Goal: Find contact information: Find contact information

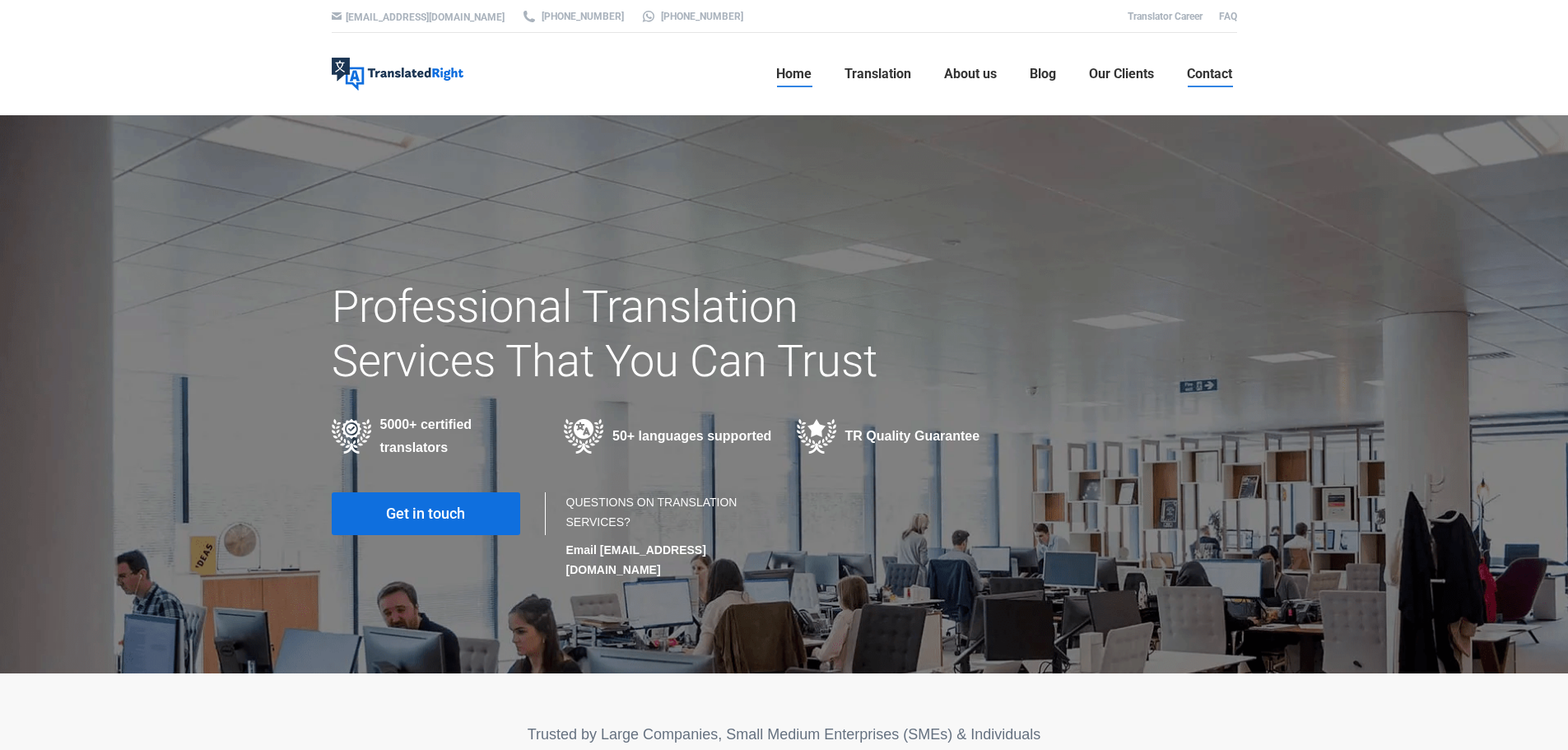
drag, startPoint x: 622, startPoint y: 4, endPoint x: 1220, endPoint y: 78, distance: 602.6
click at [1220, 78] on span "Contact" at bounding box center [1209, 74] width 45 height 16
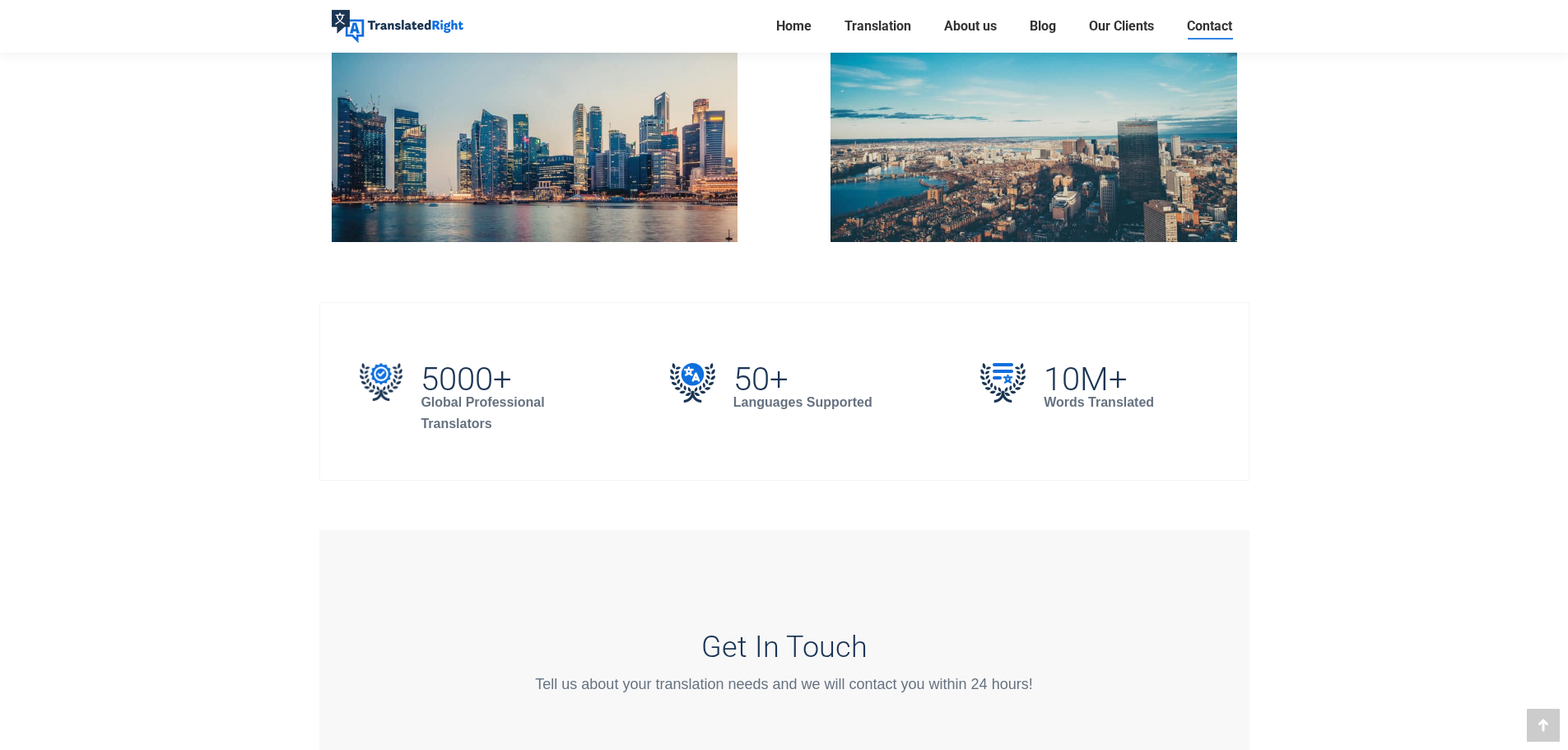
scroll to position [576, 0]
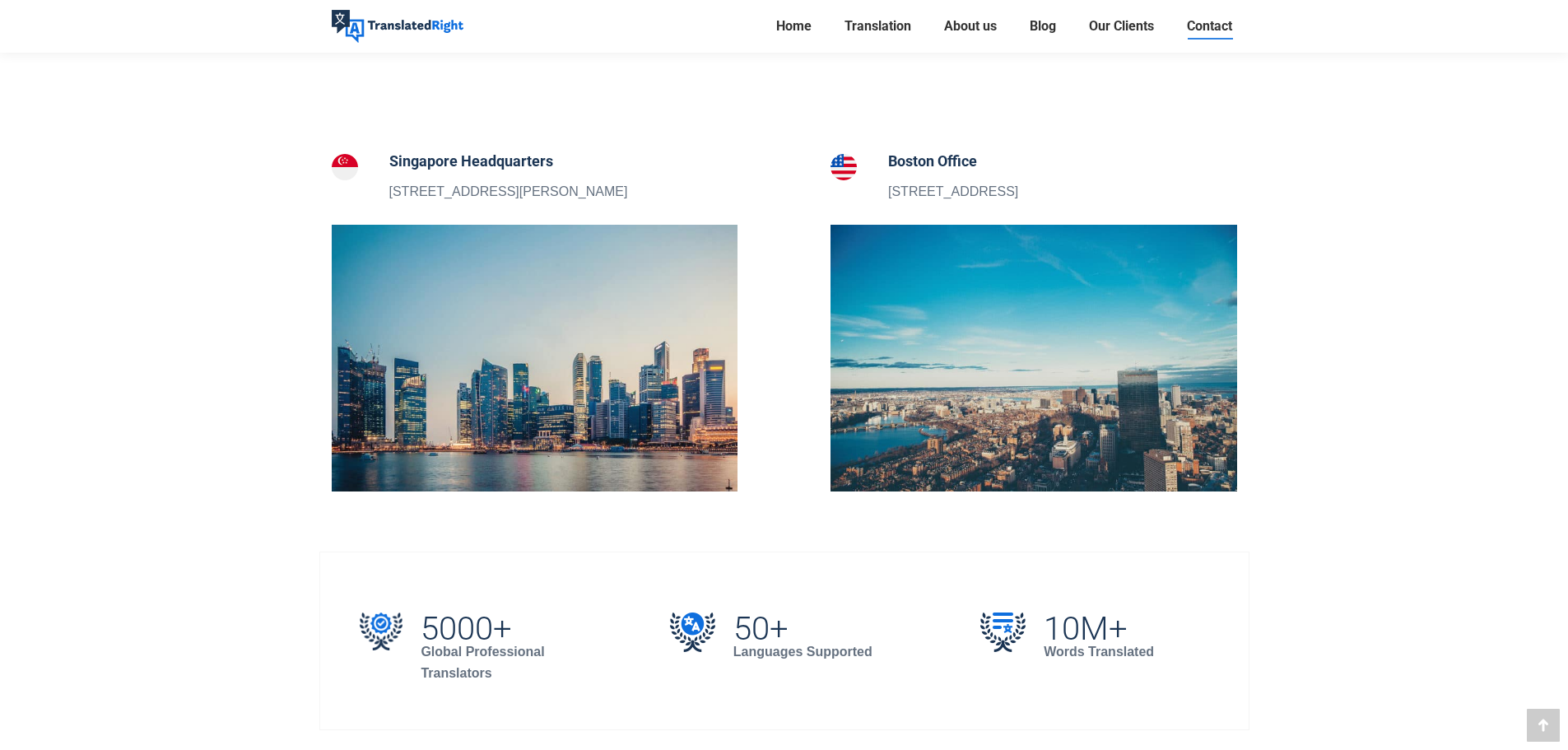
click at [555, 190] on p "[STREET_ADDRESS][PERSON_NAME]" at bounding box center [509, 192] width 239 height 21
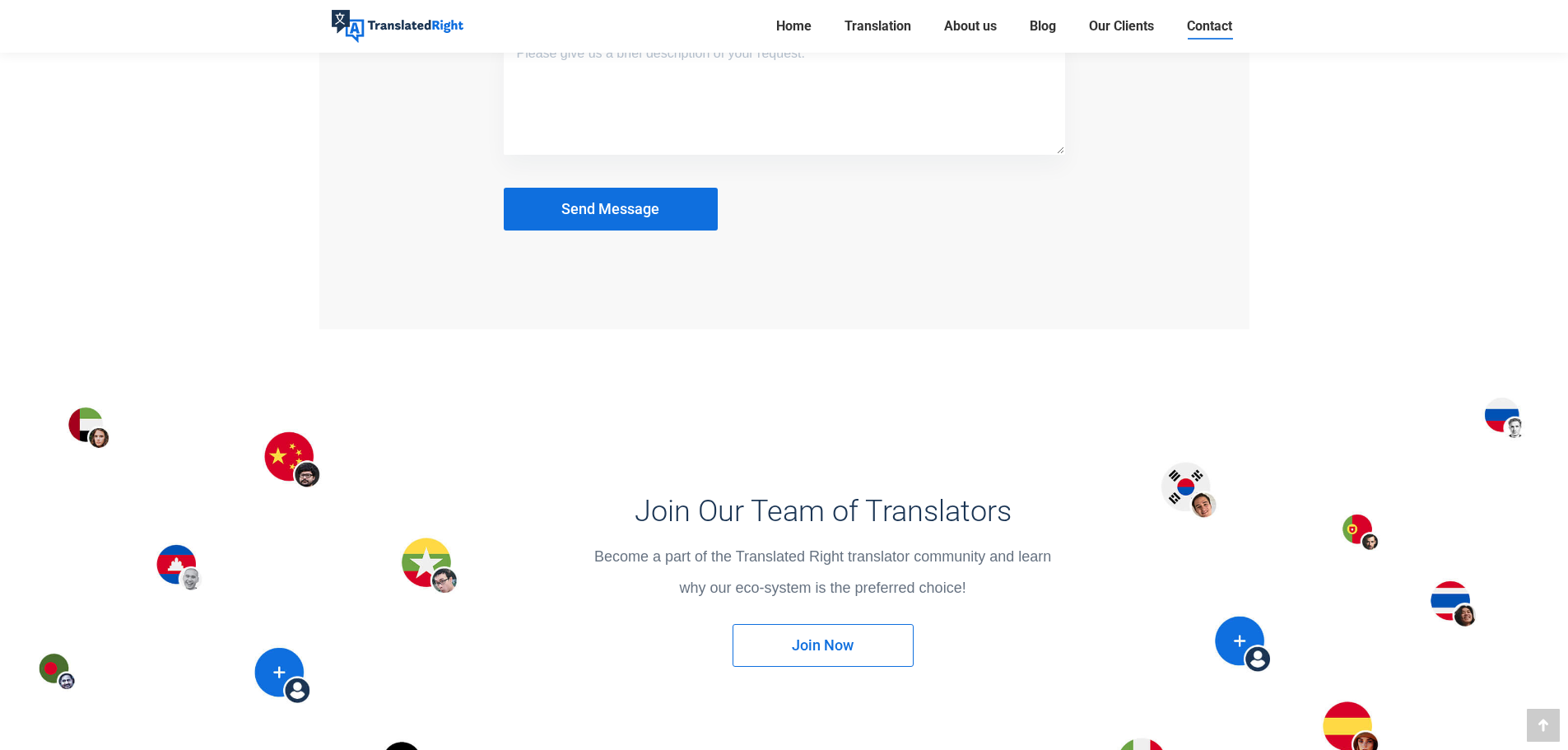
scroll to position [2463, 0]
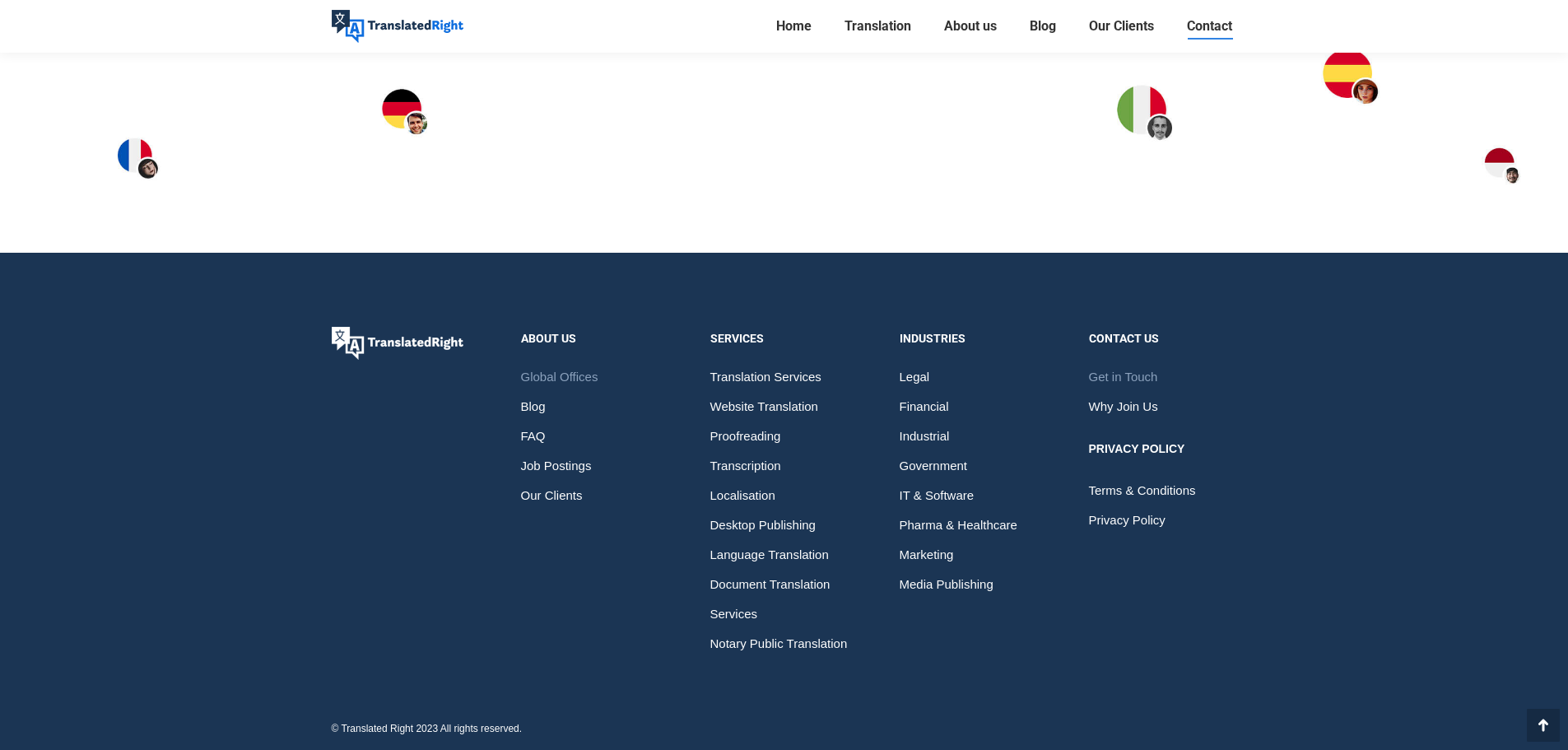
click at [1139, 371] on span "Get in Touch" at bounding box center [1123, 377] width 69 height 29
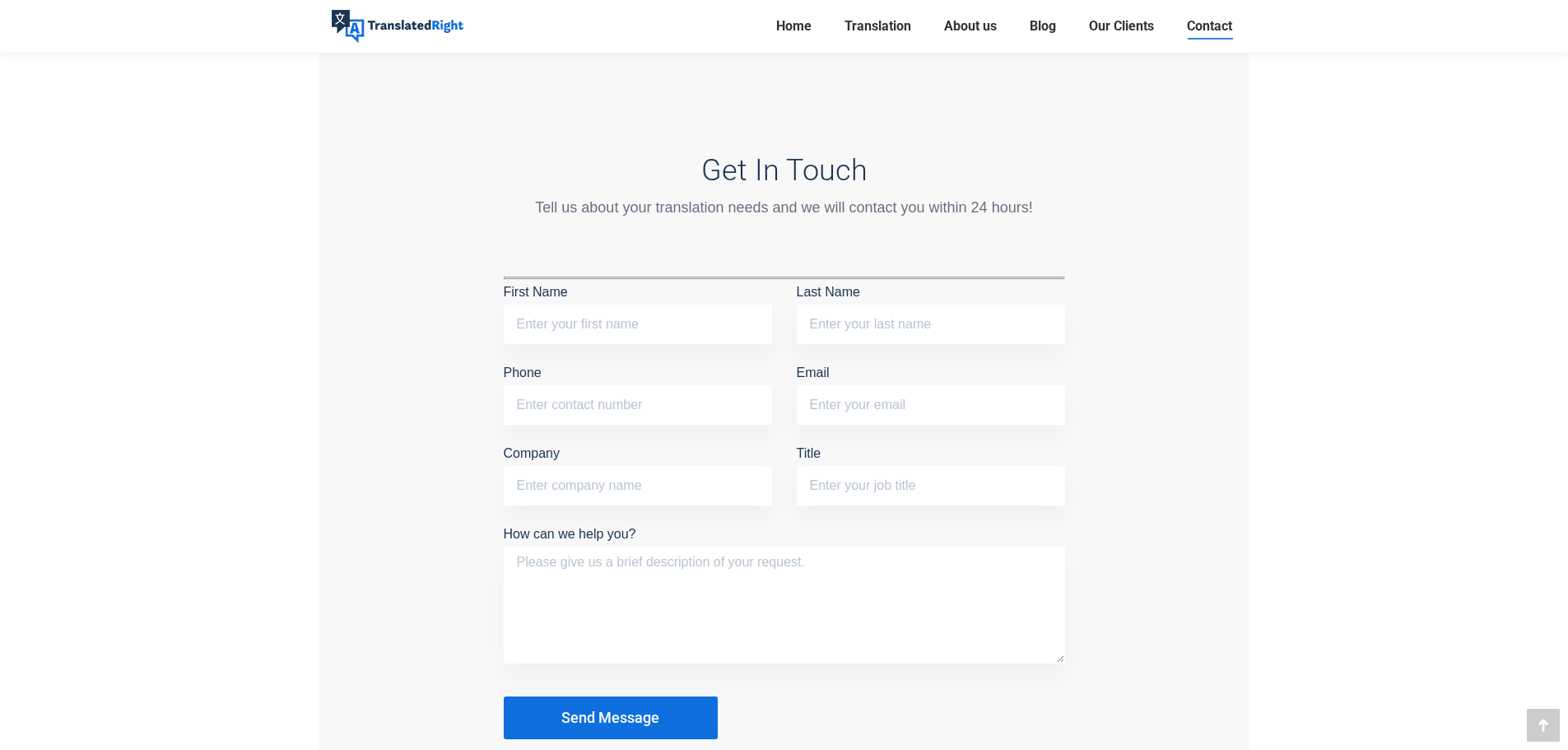
scroll to position [1317, 0]
